Goal: Find contact information: Find contact information

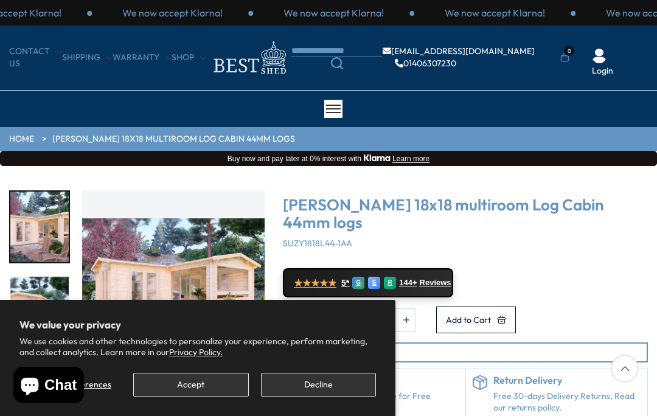
scroll to position [1, 0]
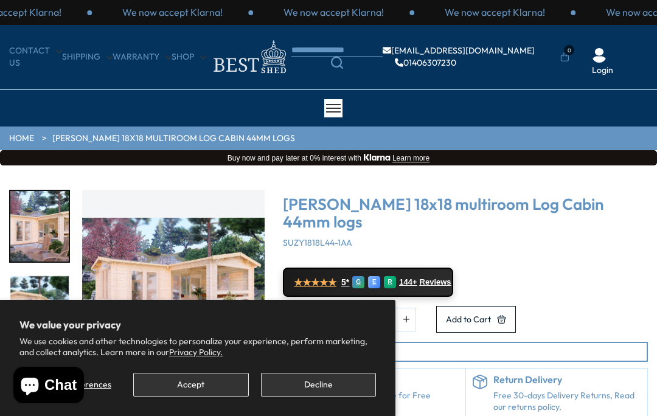
click at [208, 387] on button "Accept" at bounding box center [190, 385] width 115 height 24
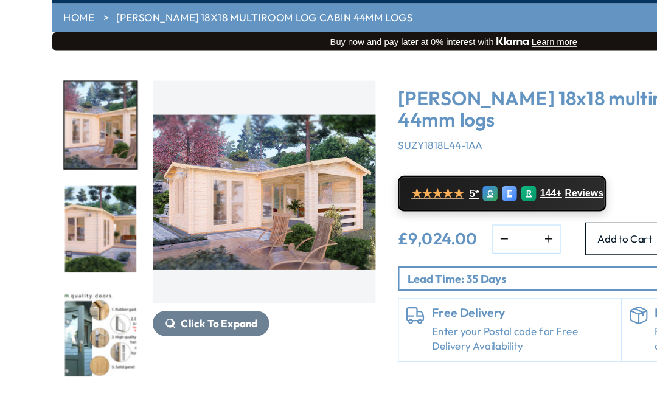
scroll to position [106, 0]
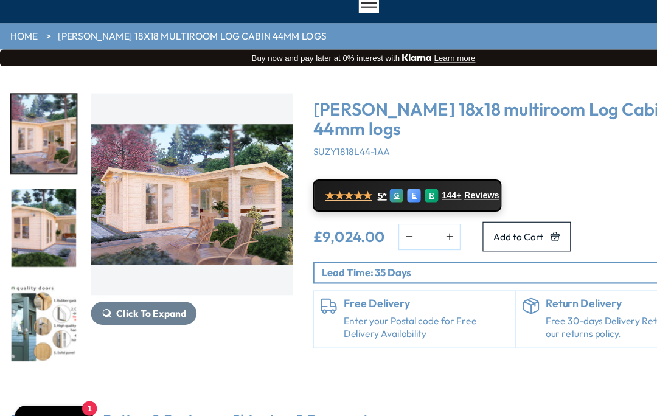
click at [54, 131] on img "1 / 7" at bounding box center [39, 121] width 58 height 71
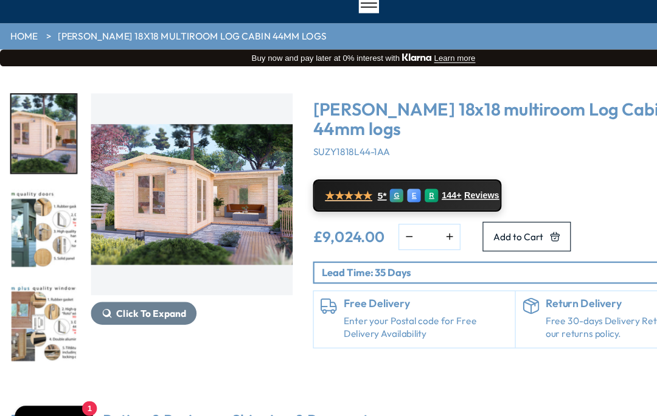
click at [55, 205] on img "3 / 7" at bounding box center [39, 206] width 58 height 71
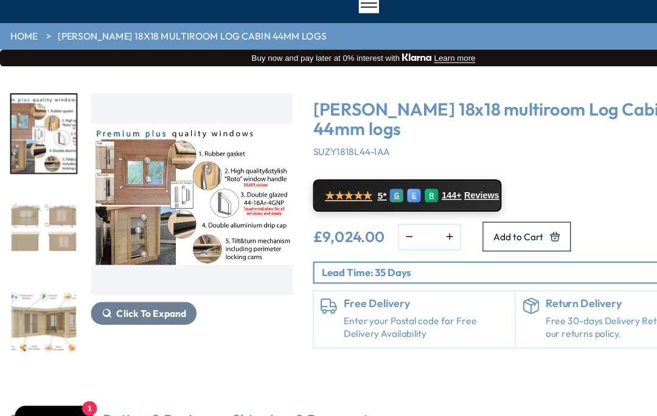
click at [63, 293] on img "6 / 7" at bounding box center [39, 291] width 58 height 71
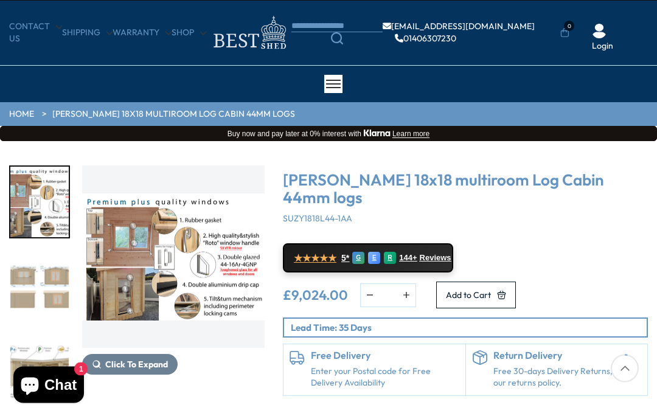
scroll to position [0, 0]
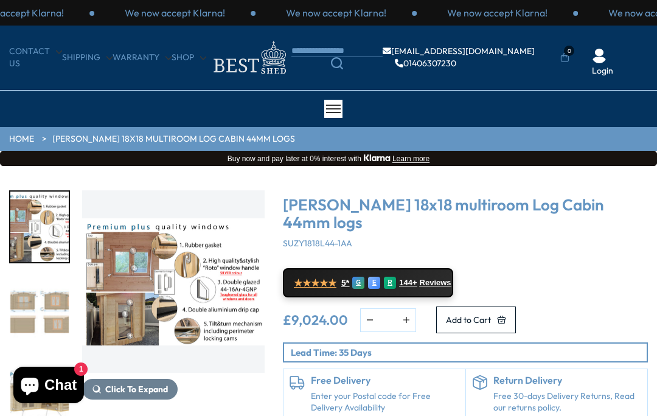
click at [29, 52] on link "CONTACT US" at bounding box center [35, 58] width 53 height 24
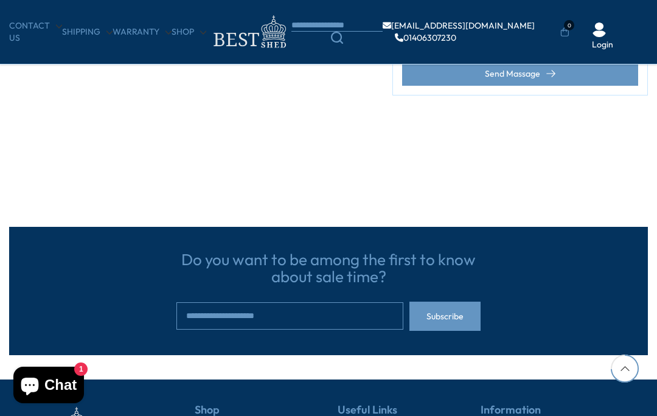
scroll to position [679, 0]
